Goal: Complete application form: Complete application form

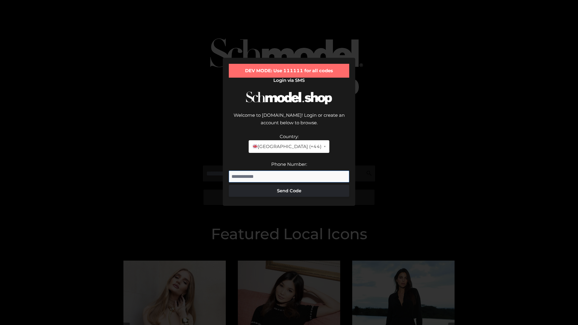
click at [289, 171] on input "Phone Number:" at bounding box center [289, 177] width 121 height 12
type input "**********"
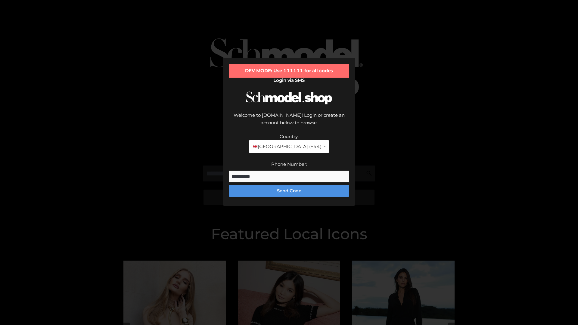
click at [289, 185] on button "Send Code" at bounding box center [289, 191] width 121 height 12
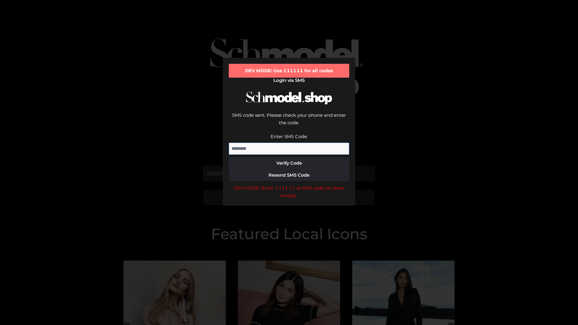
click at [289, 143] on input "Enter SMS Code:" at bounding box center [289, 149] width 121 height 12
type input "******"
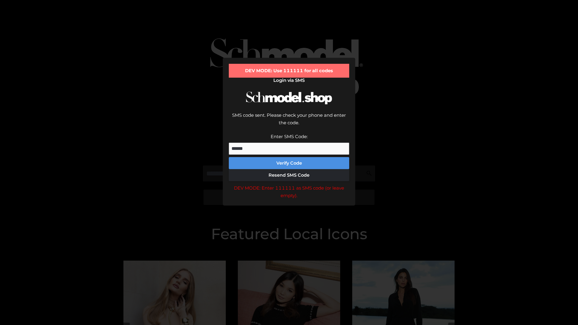
click at [289, 157] on button "Verify Code" at bounding box center [289, 163] width 121 height 12
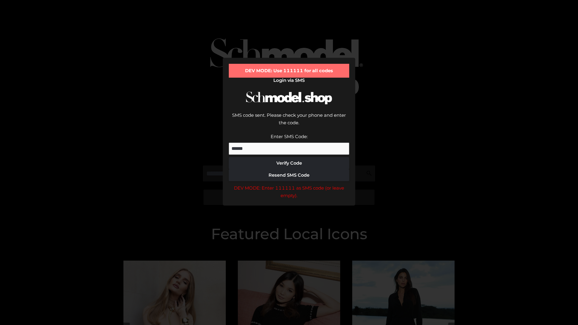
click at [289, 184] on div "DEV MODE: Enter 111111 as SMS code (or leave empty)." at bounding box center [289, 191] width 121 height 15
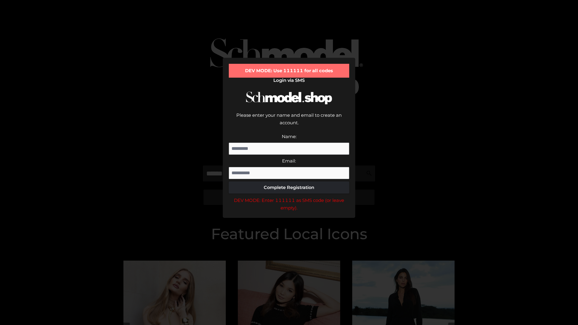
click at [289, 197] on div "DEV MODE: Enter 111111 as SMS code (or leave empty)." at bounding box center [289, 204] width 121 height 15
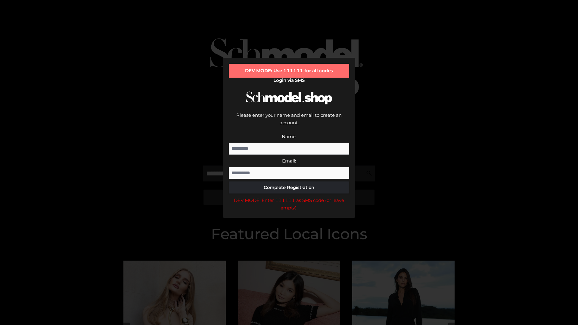
click at [289, 197] on div "DEV MODE: Enter 111111 as SMS code (or leave empty)." at bounding box center [289, 204] width 121 height 15
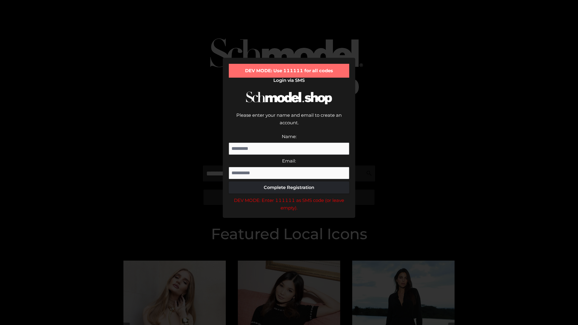
click at [289, 197] on div "DEV MODE: Enter 111111 as SMS code (or leave empty)." at bounding box center [289, 204] width 121 height 15
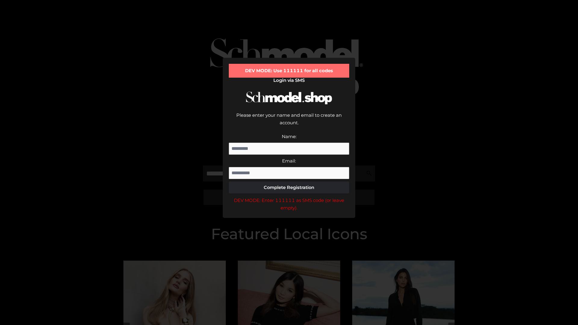
click at [289, 197] on div "DEV MODE: Enter 111111 as SMS code (or leave empty)." at bounding box center [289, 204] width 121 height 15
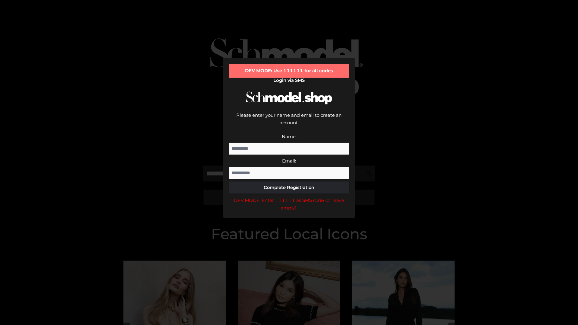
click at [289, 197] on div "DEV MODE: Enter 111111 as SMS code (or leave empty)." at bounding box center [289, 204] width 121 height 15
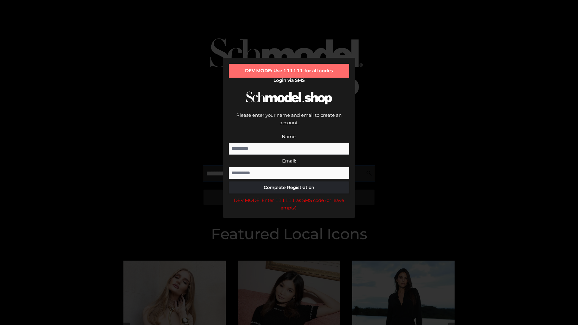
scroll to position [0, 22]
click at [289, 197] on div "DEV MODE: Enter 111111 as SMS code (or leave empty)." at bounding box center [289, 204] width 121 height 15
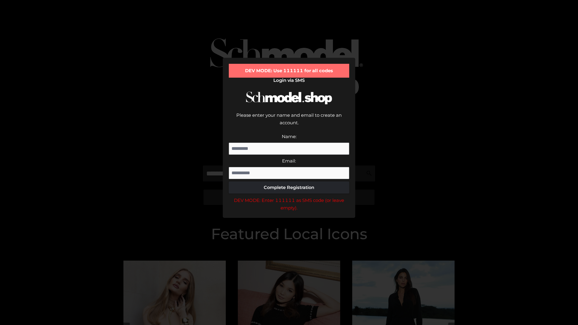
click at [289, 197] on div "DEV MODE: Enter 111111 as SMS code (or leave empty)." at bounding box center [289, 204] width 121 height 15
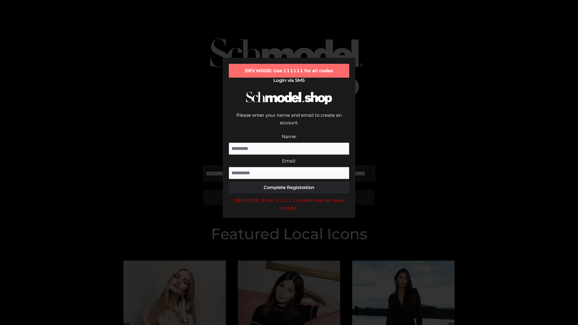
scroll to position [0, 59]
click at [289, 197] on div "DEV MODE: Enter 111111 as SMS code (or leave empty)." at bounding box center [289, 204] width 121 height 15
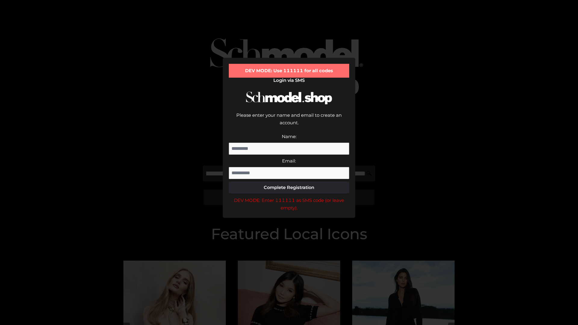
click at [289, 197] on div "DEV MODE: Enter 111111 as SMS code (or leave empty)." at bounding box center [289, 204] width 121 height 15
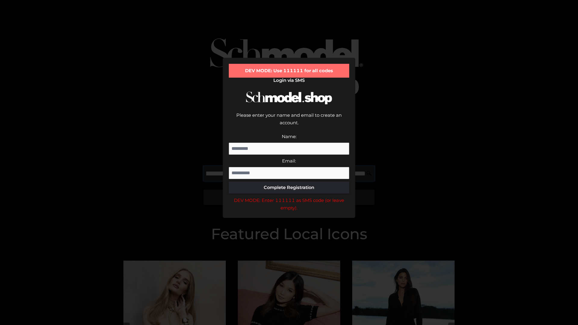
scroll to position [0, 96]
click at [289, 197] on div "DEV MODE: Enter 111111 as SMS code (or leave empty)." at bounding box center [289, 204] width 121 height 15
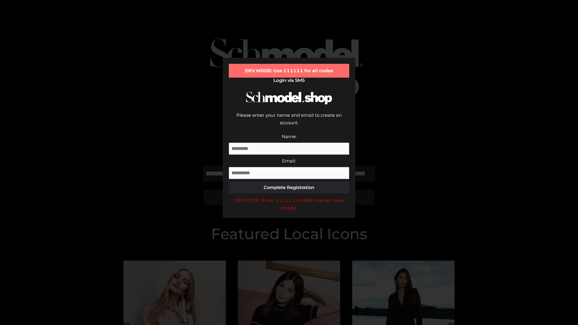
click at [289, 197] on div "DEV MODE: Enter 111111 as SMS code (or leave empty)." at bounding box center [289, 204] width 121 height 15
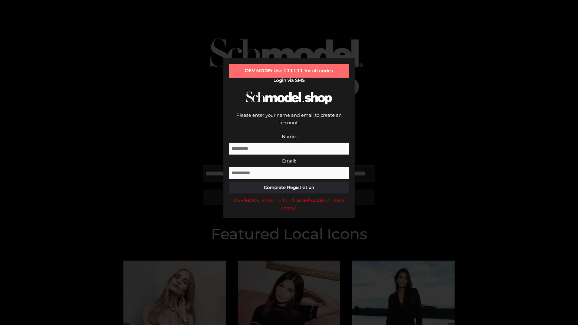
scroll to position [0, 131]
click at [289, 197] on div "DEV MODE: Enter 111111 as SMS code (or leave empty)." at bounding box center [289, 204] width 121 height 15
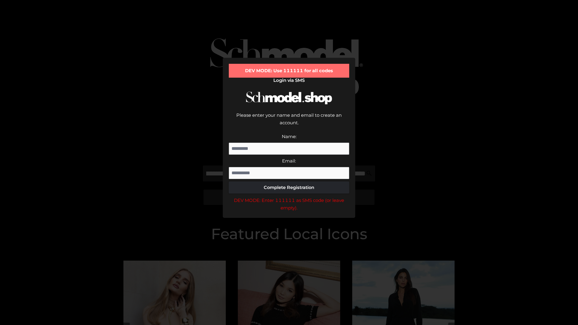
click at [289, 197] on div "DEV MODE: Enter 111111 as SMS code (or leave empty)." at bounding box center [289, 204] width 121 height 15
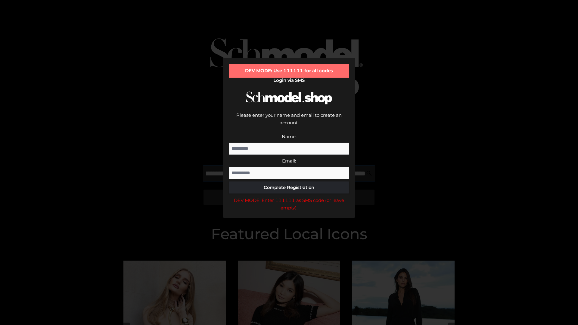
scroll to position [0, 168]
click at [289, 197] on div "DEV MODE: Enter 111111 as SMS code (or leave empty)." at bounding box center [289, 204] width 121 height 15
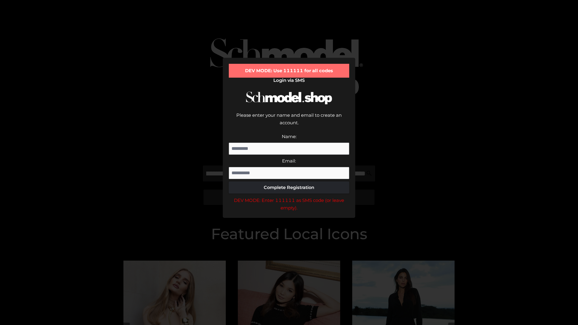
click at [289, 197] on div "DEV MODE: Enter 111111 as SMS code (or leave empty)." at bounding box center [289, 204] width 121 height 15
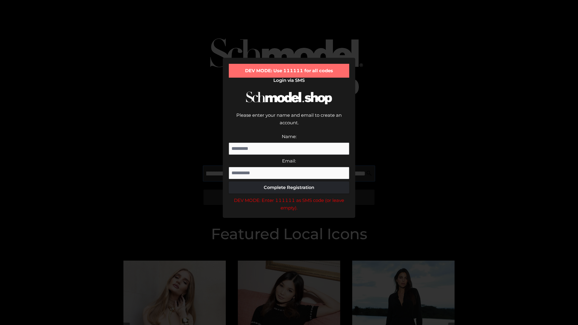
scroll to position [0, 205]
click at [289, 197] on div "DEV MODE: Enter 111111 as SMS code (or leave empty)." at bounding box center [289, 204] width 121 height 15
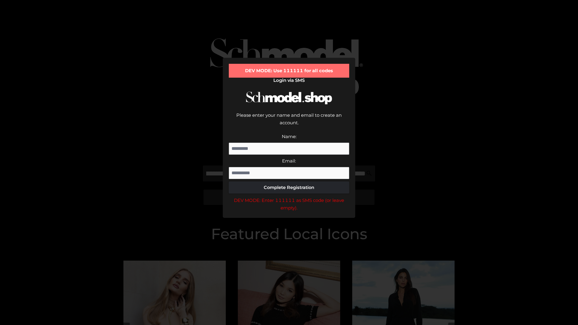
click at [289, 197] on div "DEV MODE: Enter 111111 as SMS code (or leave empty)." at bounding box center [289, 204] width 121 height 15
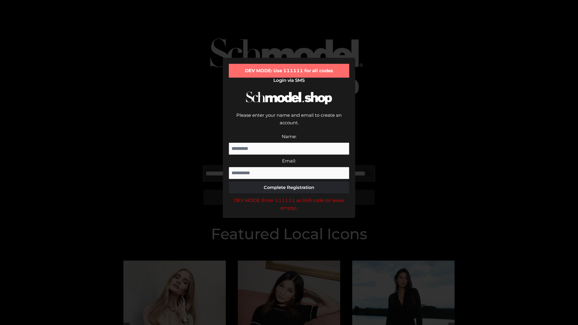
scroll to position [0, 240]
click at [289, 197] on div "DEV MODE: Enter 111111 as SMS code (or leave empty)." at bounding box center [289, 204] width 121 height 15
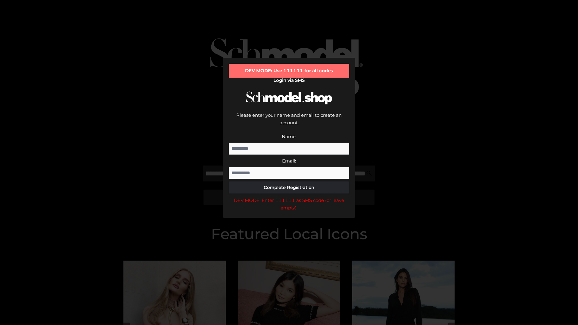
click at [289, 197] on div "DEV MODE: Enter 111111 as SMS code (or leave empty)." at bounding box center [289, 204] width 121 height 15
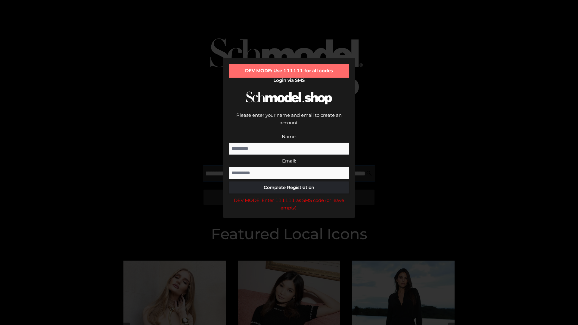
scroll to position [0, 277]
click at [289, 197] on div "DEV MODE: Enter 111111 as SMS code (or leave empty)." at bounding box center [289, 204] width 121 height 15
type input "**********"
